Goal: Entertainment & Leisure: Browse casually

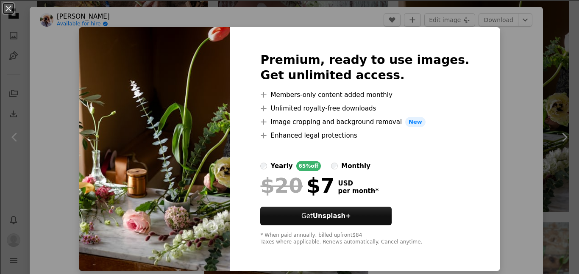
click at [497, 52] on div "An X shape Premium, ready to use images. Get unlimited access. A plus sign Memb…" at bounding box center [289, 137] width 579 height 274
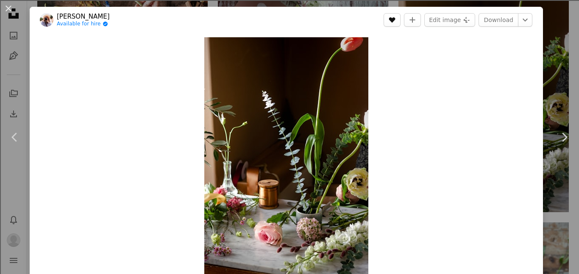
click at [396, 17] on icon "A heart" at bounding box center [392, 20] width 7 height 7
click at [563, 38] on div "An X shape Chevron left Chevron right [PERSON_NAME] Available for hire A checkm…" at bounding box center [289, 137] width 579 height 274
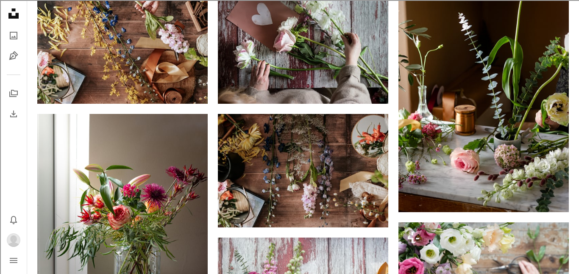
click at [6, 246] on button "Profile" at bounding box center [13, 240] width 17 height 17
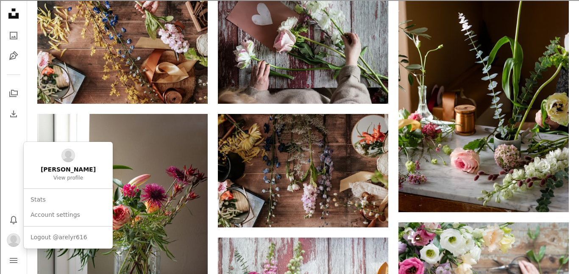
click at [75, 181] on span "View profile" at bounding box center [68, 178] width 30 height 7
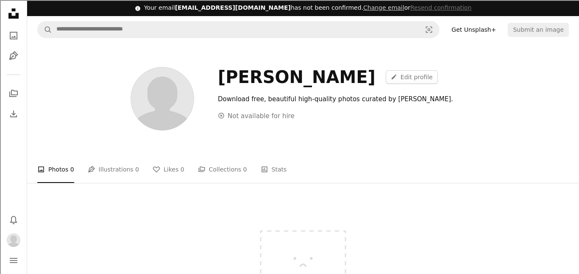
click at [157, 167] on link "A heart Likes 0" at bounding box center [169, 169] width 32 height 27
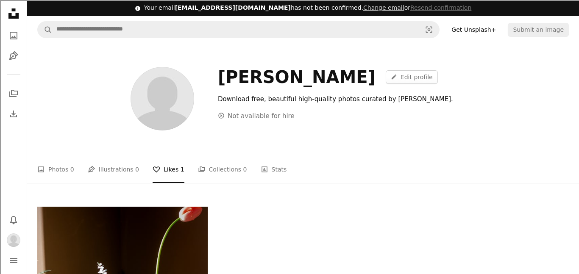
click at [6, 245] on button "Profile" at bounding box center [13, 240] width 17 height 17
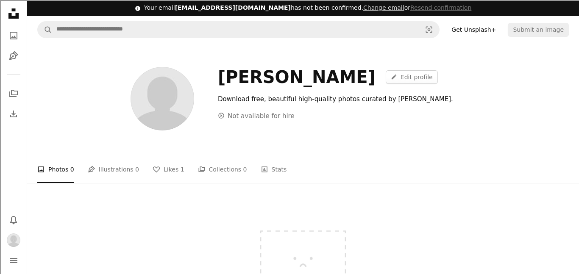
click at [158, 165] on link "A heart Likes 1" at bounding box center [169, 169] width 32 height 27
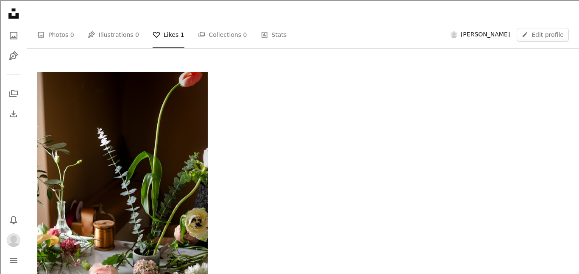
scroll to position [137, 0]
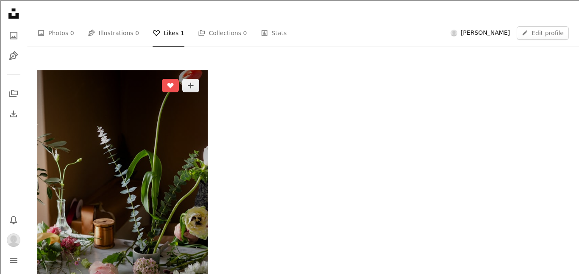
click at [157, 143] on img at bounding box center [122, 198] width 170 height 256
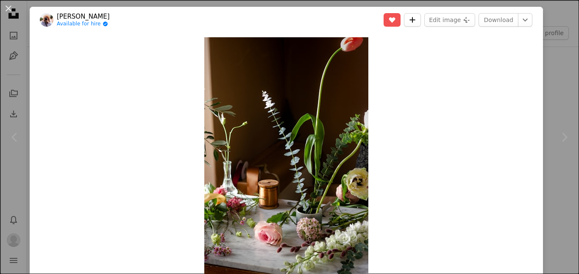
click at [421, 20] on button "A plus sign" at bounding box center [412, 20] width 17 height 14
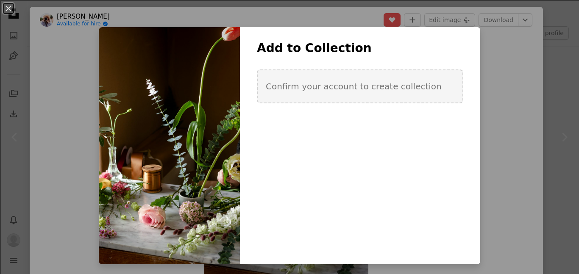
click at [494, 86] on div "An X shape Add to Collection Confirm your account to create collection Create n…" at bounding box center [289, 137] width 579 height 274
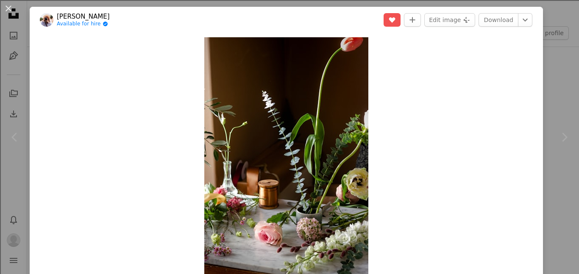
click at [567, 19] on div "An X shape Chevron left Chevron right [PERSON_NAME] Available for hire A checkm…" at bounding box center [289, 137] width 579 height 274
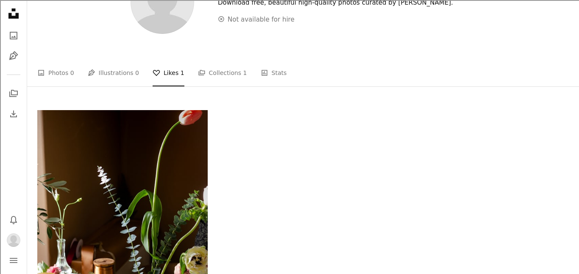
scroll to position [105, 0]
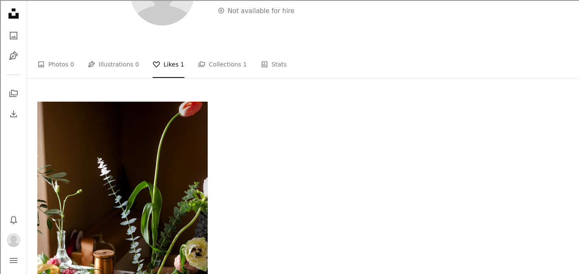
click at [206, 56] on link "A stack of folders Collections 1" at bounding box center [222, 64] width 49 height 27
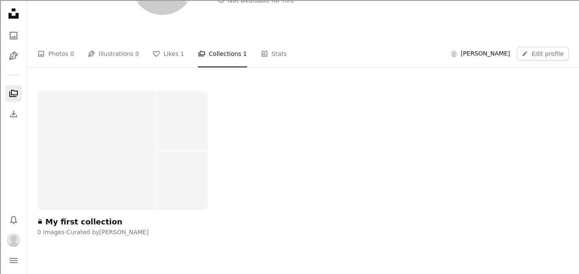
scroll to position [113, 0]
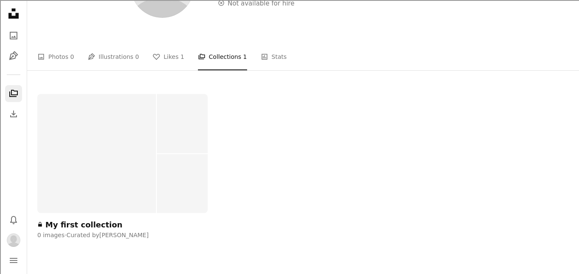
click at [120, 53] on link "Pen Tool Illustrations 0" at bounding box center [113, 56] width 51 height 27
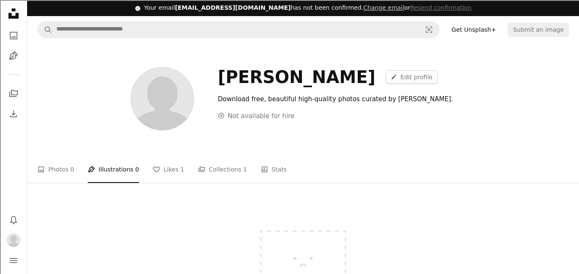
click at [158, 172] on link "A heart Likes 1" at bounding box center [169, 169] width 32 height 27
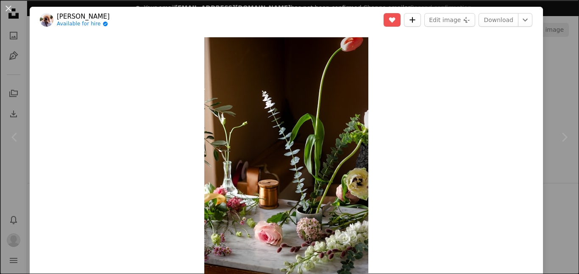
click at [416, 18] on icon "A plus sign" at bounding box center [412, 20] width 7 height 7
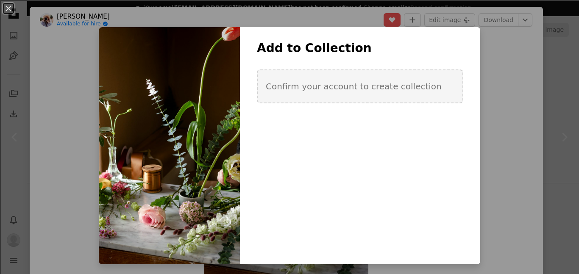
click at [425, 125] on div "Add to Collection Confirm your account to create collection" at bounding box center [360, 83] width 240 height 85
click at [421, 127] on div "Add to Collection Confirm your account to create collection" at bounding box center [360, 145] width 240 height 237
click at [516, 70] on div "An X shape Add to Collection Confirm your account to create collection Create n…" at bounding box center [289, 137] width 579 height 274
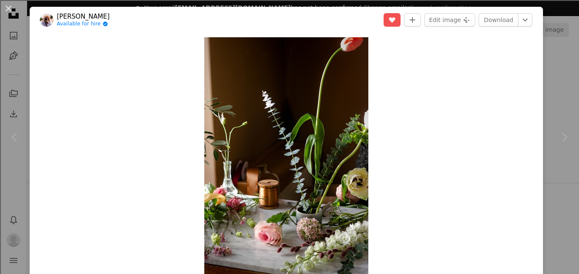
click at [553, 61] on div "An X shape Chevron left Chevron right [PERSON_NAME] Available for hire A checkm…" at bounding box center [289, 137] width 579 height 274
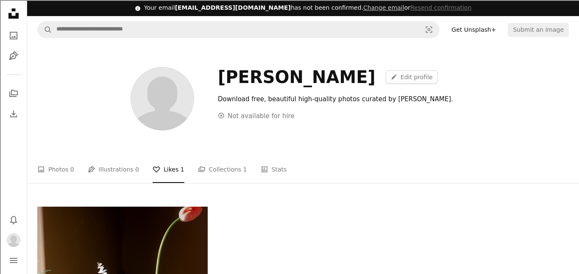
click at [18, 14] on icon at bounding box center [13, 13] width 10 height 10
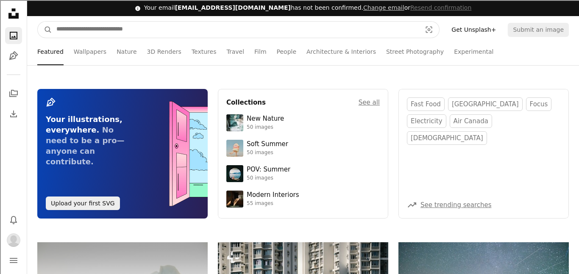
click at [264, 27] on input "Find visuals sitewide" at bounding box center [235, 30] width 367 height 16
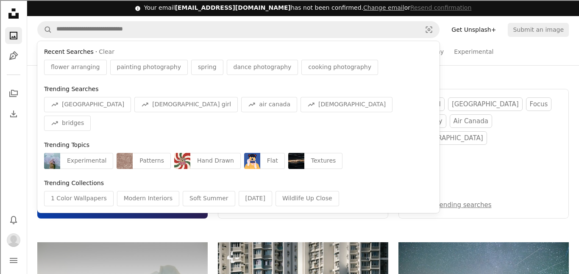
click at [145, 73] on div "painting photography" at bounding box center [149, 67] width 78 height 15
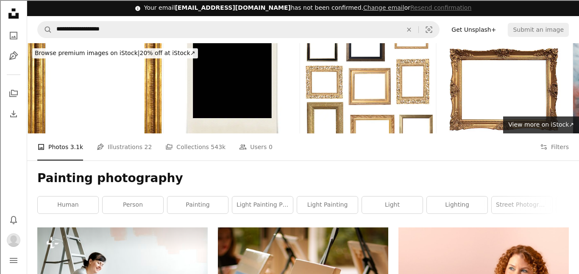
scroll to position [123, 0]
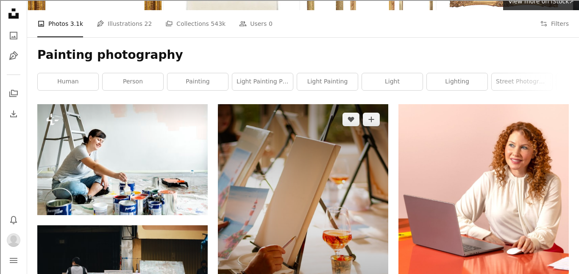
click at [371, 150] on img at bounding box center [303, 210] width 170 height 213
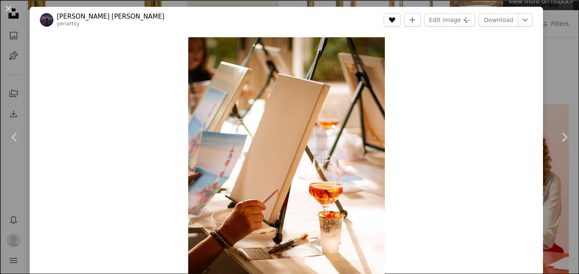
click at [396, 20] on icon "A heart" at bounding box center [392, 20] width 7 height 7
click at [572, 97] on link "Chevron right" at bounding box center [565, 137] width 30 height 81
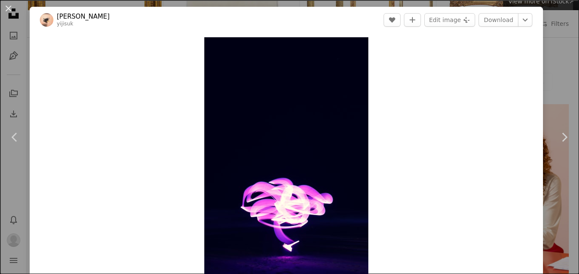
click at [569, 45] on div "An X shape Chevron left Chevron right [PERSON_NAME] yijisuk A heart A plus sign…" at bounding box center [289, 137] width 579 height 274
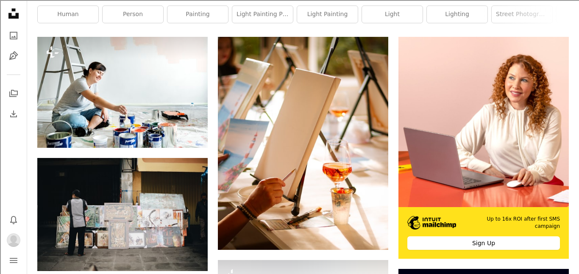
scroll to position [193, 0]
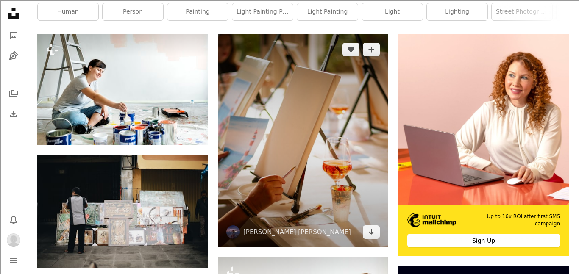
click at [356, 104] on img at bounding box center [303, 140] width 170 height 213
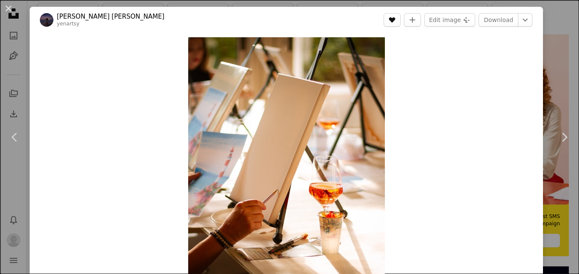
click at [396, 23] on icon "A heart" at bounding box center [392, 20] width 7 height 7
click at [552, 80] on div "An X shape Chevron left Chevron right [PERSON_NAME] [PERSON_NAME] yenartsy A he…" at bounding box center [289, 137] width 579 height 274
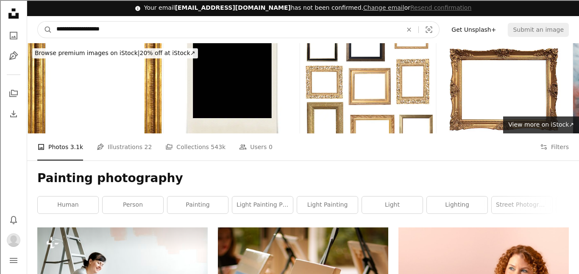
click at [415, 30] on icon "An X shape" at bounding box center [409, 29] width 19 height 7
type input "**********"
click at [38, 22] on button "A magnifying glass" at bounding box center [45, 30] width 14 height 16
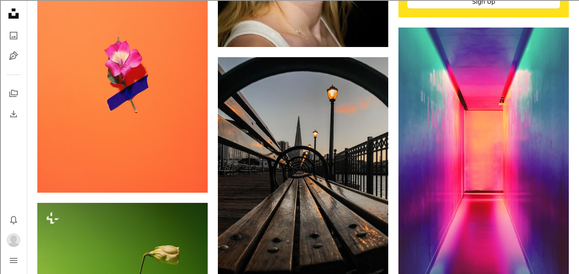
scroll to position [435, 0]
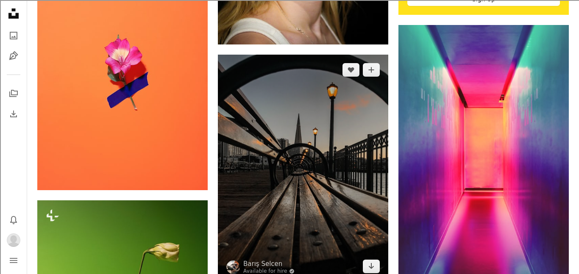
click at [372, 124] on img at bounding box center [303, 168] width 170 height 227
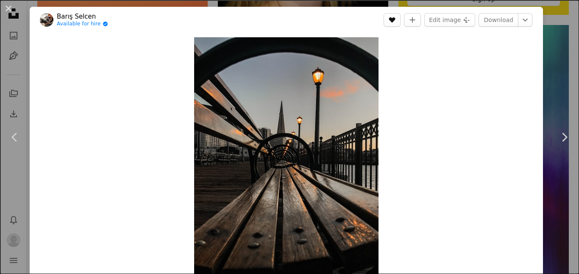
click at [396, 23] on icon "A heart" at bounding box center [392, 20] width 7 height 7
click at [578, 85] on div "An X shape Chevron left Chevron right Barış Selcen Available for hire A checkma…" at bounding box center [289, 137] width 579 height 274
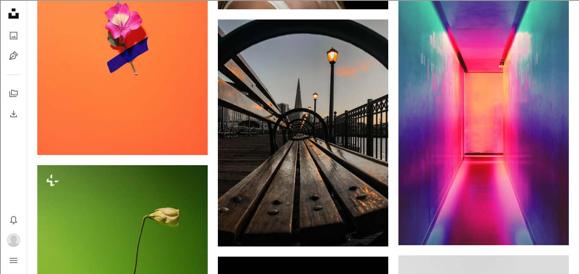
scroll to position [466, 0]
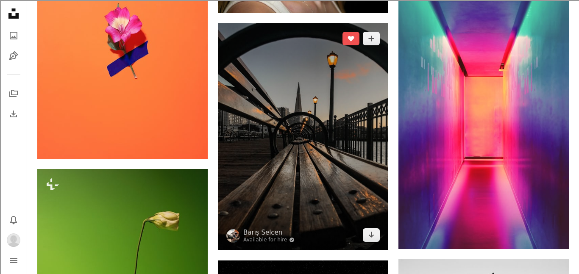
click at [363, 111] on img at bounding box center [303, 136] width 170 height 227
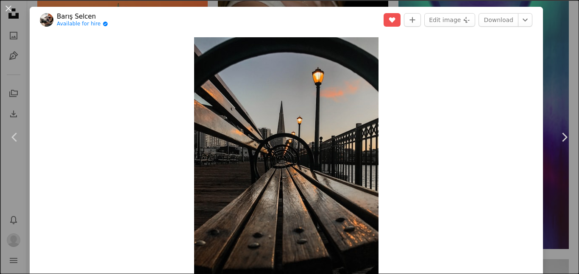
click at [556, 22] on div "An X shape Chevron left Chevron right Barış Selcen Available for hire A checkma…" at bounding box center [289, 137] width 579 height 274
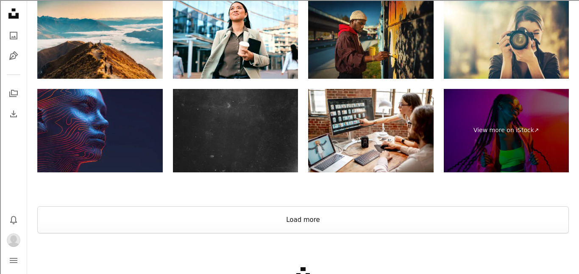
click at [451, 220] on button "Load more" at bounding box center [303, 219] width 532 height 27
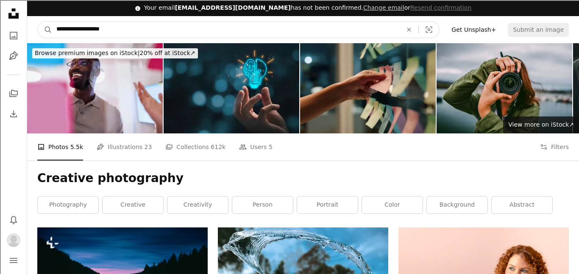
click at [286, 27] on input "**********" at bounding box center [226, 30] width 348 height 16
click at [411, 30] on icon "Find visuals sitewide" at bounding box center [409, 30] width 4 height 4
type input "**********"
click at [38, 22] on button "A magnifying glass" at bounding box center [45, 30] width 14 height 16
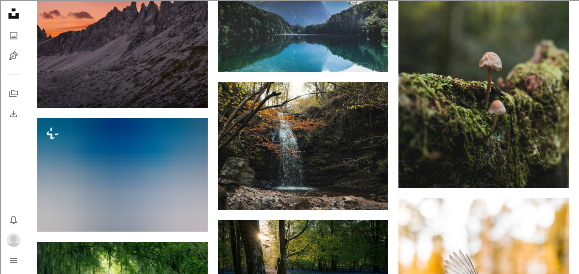
scroll to position [497, 0]
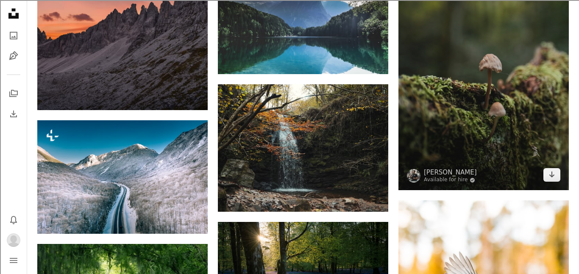
click at [484, 151] on img at bounding box center [484, 76] width 170 height 227
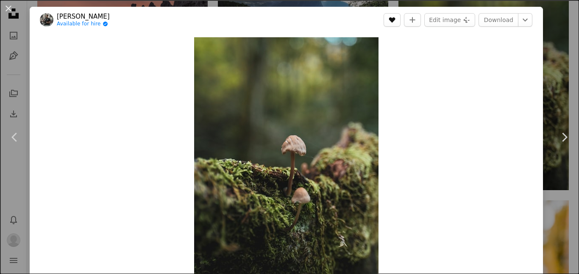
click at [396, 22] on icon "A heart" at bounding box center [392, 20] width 7 height 7
click at [567, 90] on div "An X shape Chevron left Chevron right [PERSON_NAME] Available for hire A checkm…" at bounding box center [289, 137] width 579 height 274
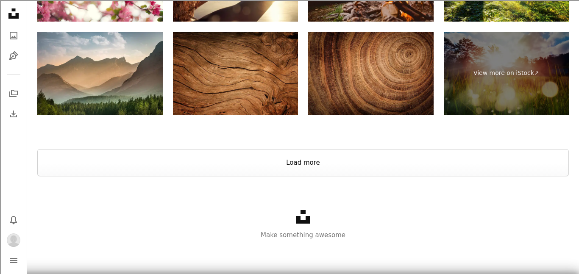
click at [459, 155] on button "Load more" at bounding box center [303, 162] width 532 height 27
